Goal: Transaction & Acquisition: Purchase product/service

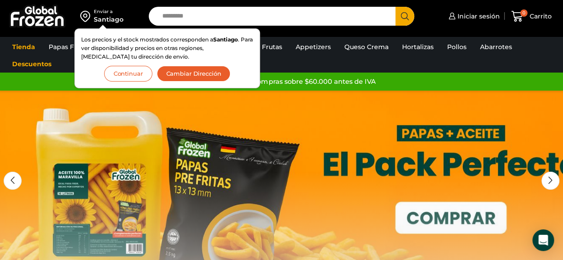
click at [130, 73] on button "Continuar" at bounding box center [128, 74] width 48 height 16
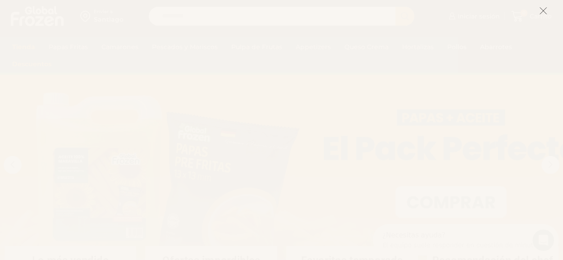
click at [544, 11] on icon at bounding box center [544, 11] width 8 height 8
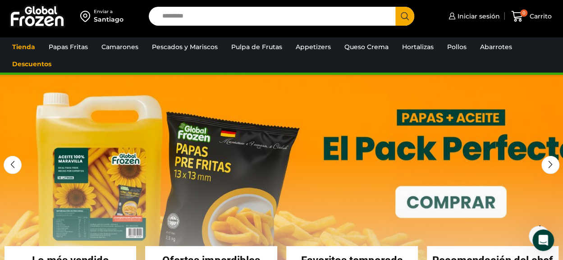
click at [195, 23] on input "Search input" at bounding box center [275, 16] width 234 height 19
type input "*********"
click at [396, 7] on button "Search" at bounding box center [405, 16] width 19 height 19
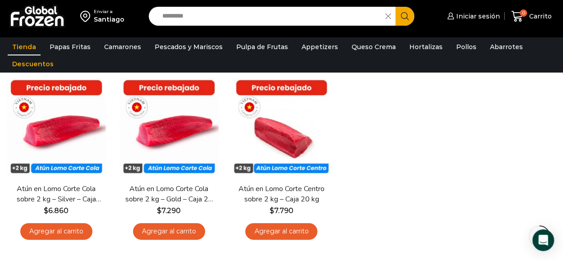
scroll to position [92, 0]
